Goal: Task Accomplishment & Management: Use online tool/utility

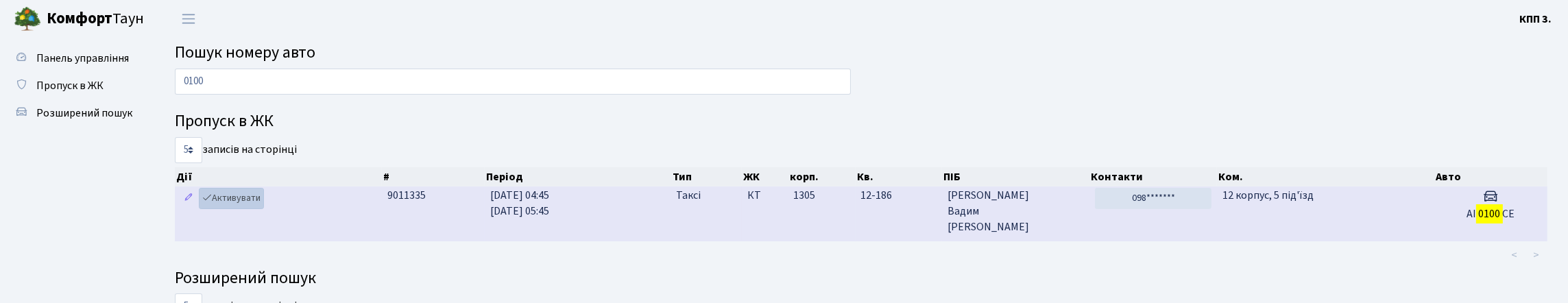
type input "0100"
click at [239, 210] on link "Активувати" at bounding box center [231, 198] width 65 height 21
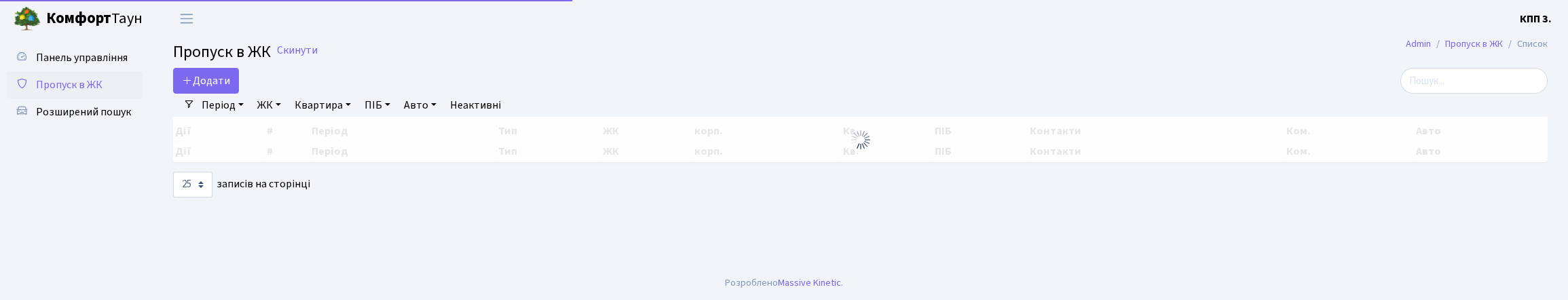
select select "25"
click at [60, 63] on span "Панель управління" at bounding box center [82, 57] width 92 height 15
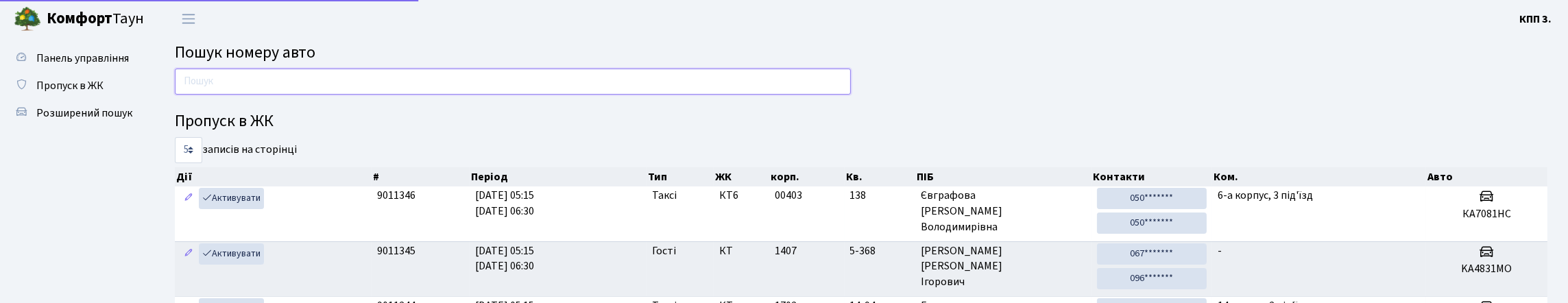
drag, startPoint x: 0, startPoint y: 0, endPoint x: 253, endPoint y: 96, distance: 270.6
click at [253, 94] on input "text" at bounding box center [513, 82] width 676 height 26
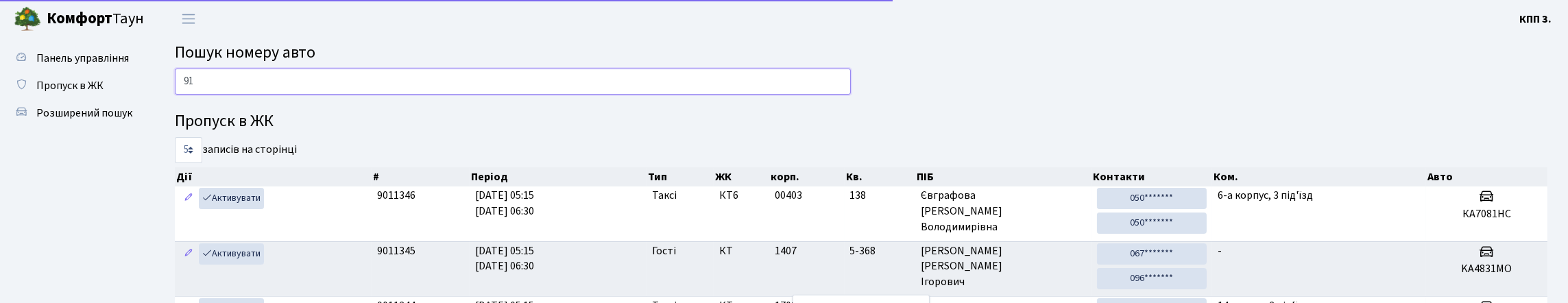
type input "9"
